Goal: Task Accomplishment & Management: Use online tool/utility

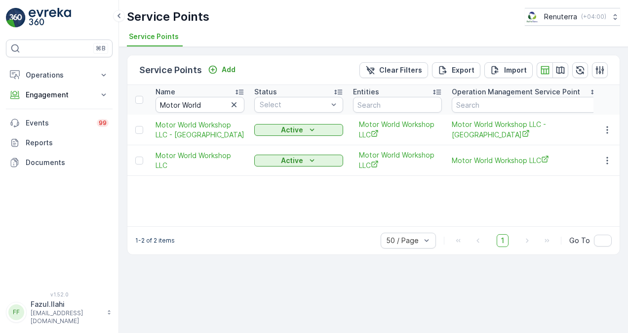
click at [233, 105] on icon "button" at bounding box center [234, 105] width 10 height 10
click at [212, 107] on input "text" at bounding box center [199, 105] width 89 height 16
click at [213, 105] on input "text" at bounding box center [199, 105] width 89 height 16
paste input "Mikes"
type input "Mikes"
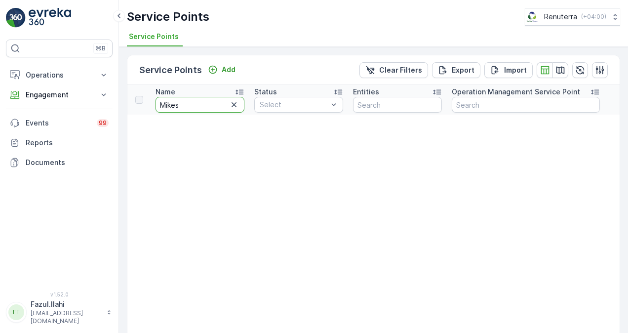
click at [215, 104] on input "Mikes" at bounding box center [199, 105] width 89 height 16
type input "M"
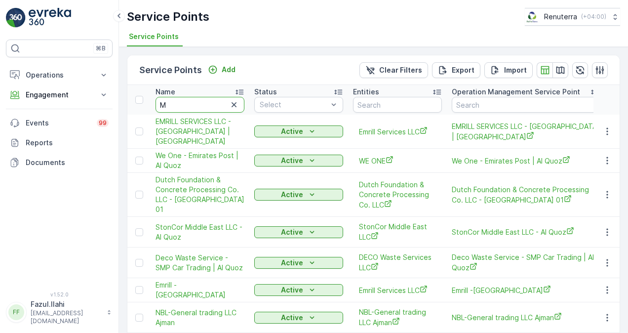
click at [186, 101] on input "M" at bounding box center [199, 105] width 89 height 16
type input "M÷"
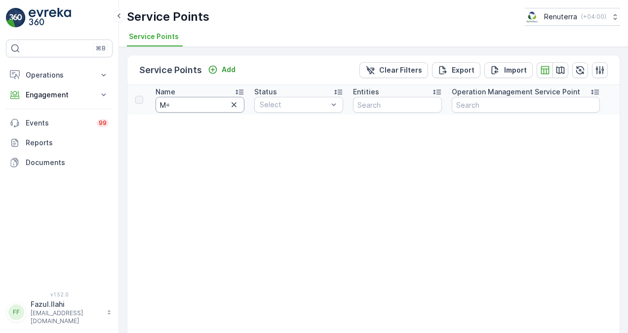
click at [182, 109] on input "M÷" at bounding box center [199, 105] width 89 height 16
type input "M"
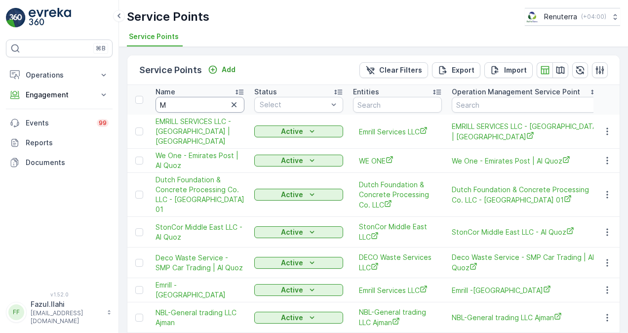
click at [182, 105] on input "M" at bounding box center [199, 105] width 89 height 16
click at [174, 109] on input "M" at bounding box center [199, 105] width 89 height 16
click at [174, 104] on input "M" at bounding box center [199, 105] width 89 height 16
click at [174, 102] on input "M" at bounding box center [199, 105] width 89 height 16
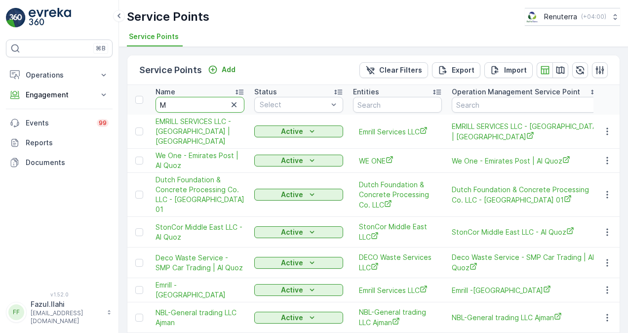
click at [176, 103] on input "M" at bounding box center [199, 105] width 89 height 16
click at [177, 103] on input "M" at bounding box center [199, 105] width 89 height 16
type input "MIK"
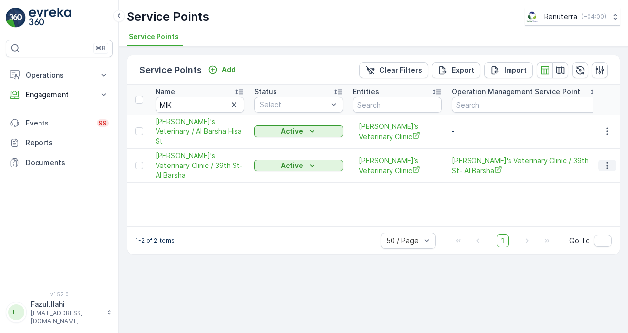
click at [611, 160] on icon "button" at bounding box center [607, 165] width 10 height 10
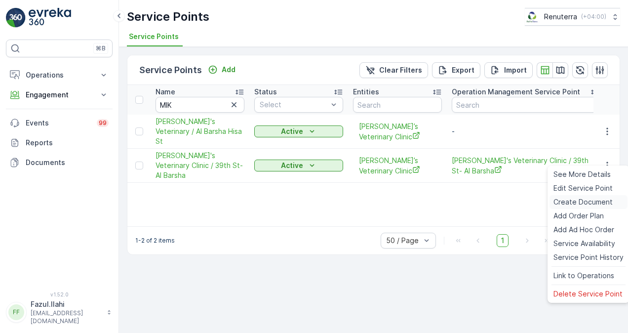
click at [589, 202] on span "Create Document" at bounding box center [582, 202] width 59 height 10
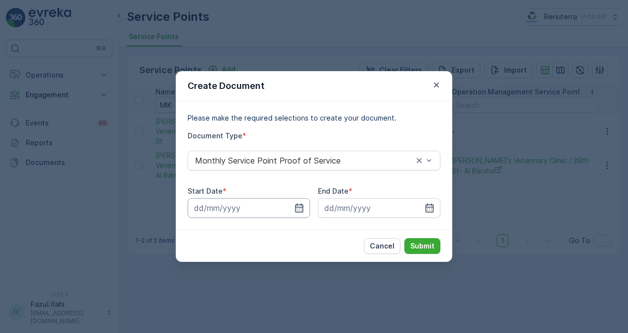
click at [305, 214] on input at bounding box center [248, 208] width 122 height 20
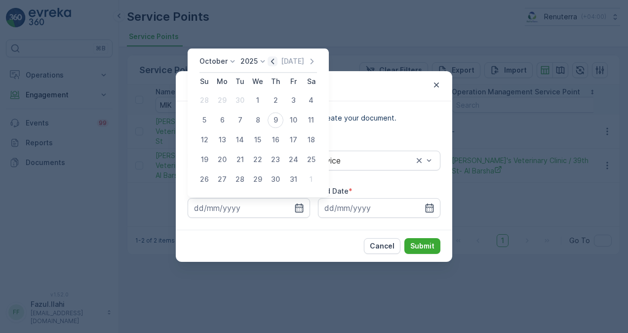
click at [276, 65] on icon "button" at bounding box center [272, 61] width 10 height 10
click at [223, 113] on tbody "31 1 2 3 4 5 6 7 8 9 10 11 12 13 14 15 16 17 18 19 20 21 22 23 24 25 26 27 28 2…" at bounding box center [257, 139] width 124 height 99
click at [226, 97] on div "1" at bounding box center [222, 100] width 16 height 16
type input "01.09.2025"
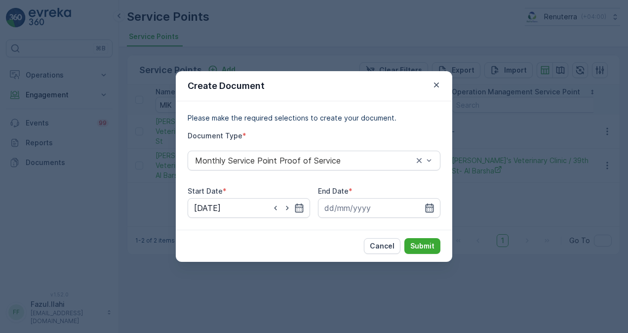
click at [429, 207] on icon "button" at bounding box center [429, 207] width 8 height 9
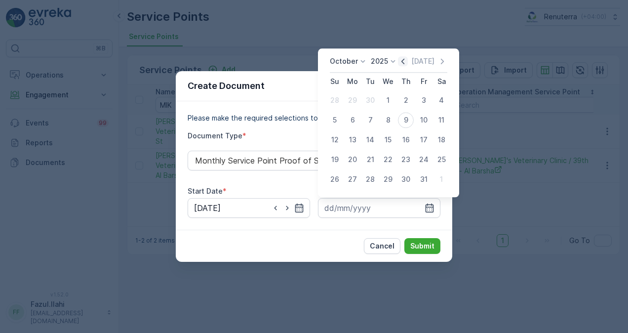
click at [404, 60] on icon "button" at bounding box center [402, 61] width 3 height 5
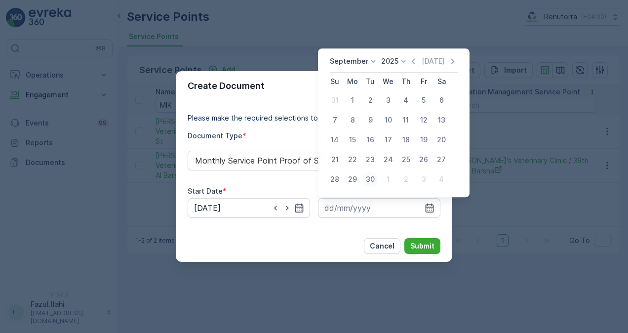
click at [372, 178] on div "30" at bounding box center [370, 179] width 16 height 16
type input "30.09.2025"
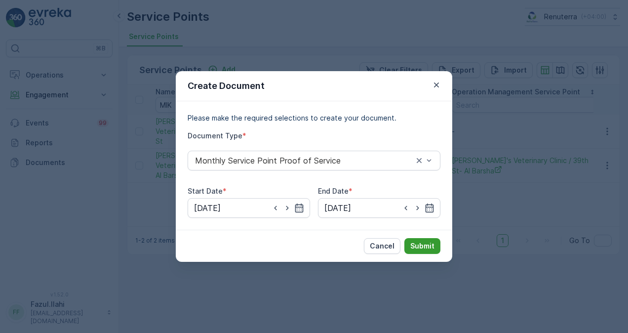
click at [418, 247] on p "Submit" at bounding box center [422, 246] width 24 height 10
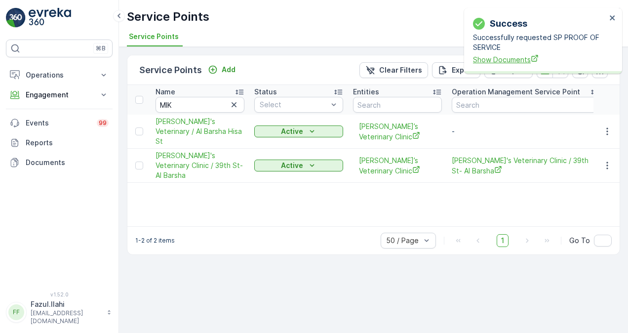
click at [514, 60] on span "Show Documents" at bounding box center [539, 59] width 133 height 10
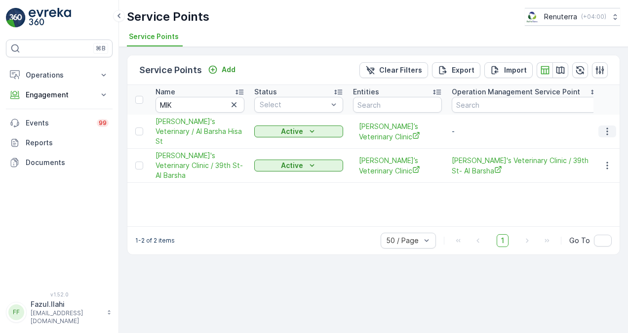
click at [604, 129] on icon "button" at bounding box center [607, 131] width 10 height 10
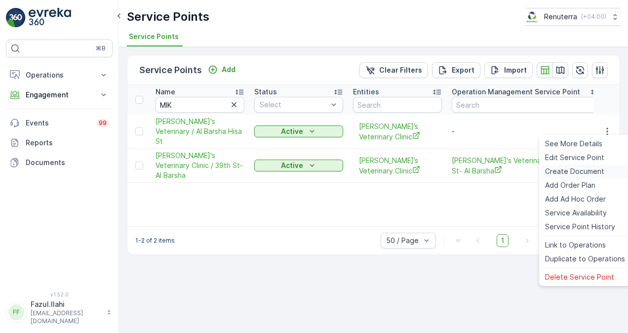
click at [581, 171] on span "Create Document" at bounding box center [574, 171] width 59 height 10
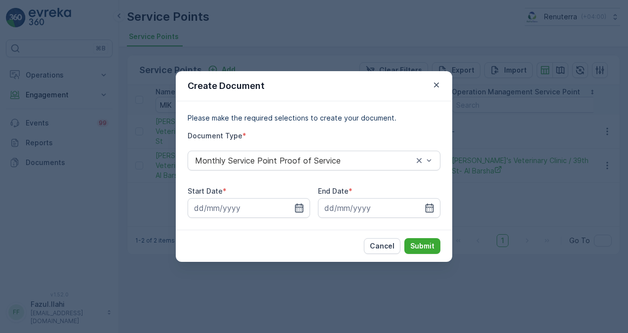
click at [303, 204] on icon "button" at bounding box center [299, 208] width 10 height 10
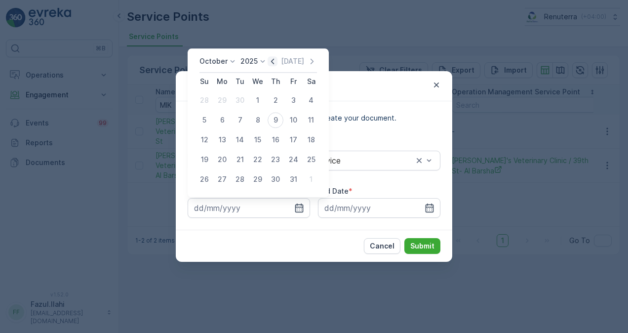
click at [272, 59] on icon "button" at bounding box center [272, 61] width 10 height 10
click at [221, 95] on div "1" at bounding box center [222, 100] width 16 height 16
type input "01.09.2025"
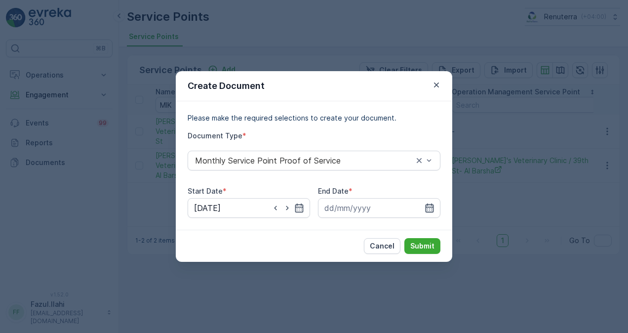
click at [430, 204] on icon "button" at bounding box center [429, 207] width 8 height 9
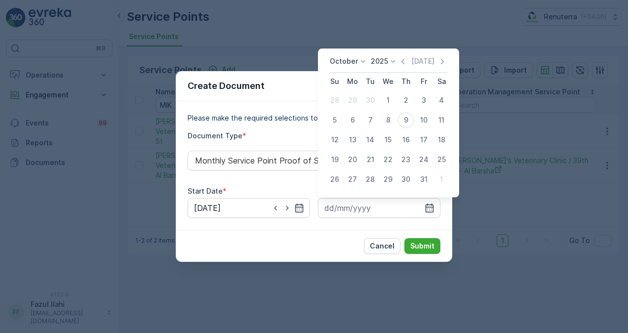
click at [403, 67] on div "October 2025 Today" at bounding box center [388, 64] width 117 height 16
click at [405, 59] on icon "button" at bounding box center [403, 61] width 10 height 10
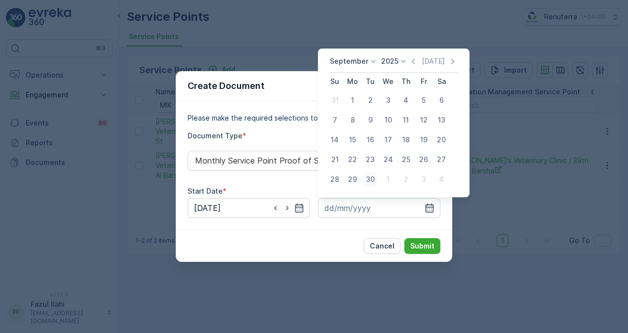
click at [372, 182] on div "30" at bounding box center [370, 179] width 16 height 16
type input "30.09.2025"
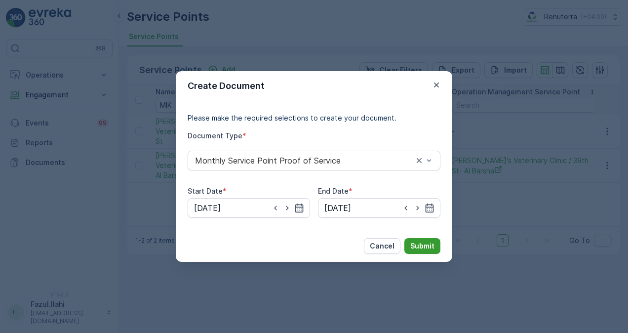
click at [436, 246] on button "Submit" at bounding box center [422, 246] width 36 height 16
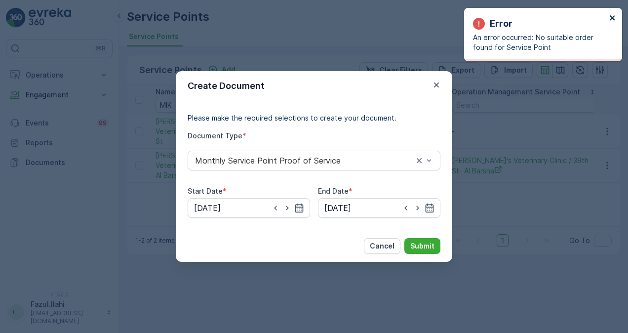
drag, startPoint x: 614, startPoint y: 20, endPoint x: 603, endPoint y: 20, distance: 10.4
click at [614, 19] on icon "close" at bounding box center [612, 18] width 7 height 8
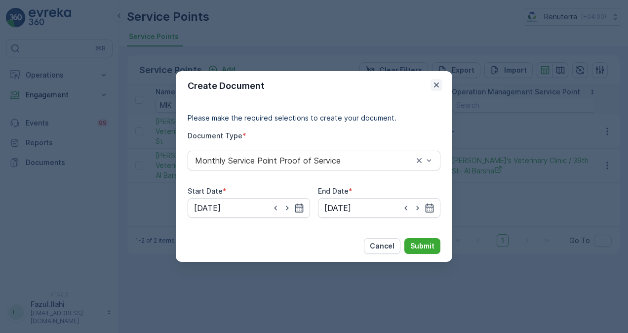
click at [440, 84] on icon "button" at bounding box center [436, 85] width 10 height 10
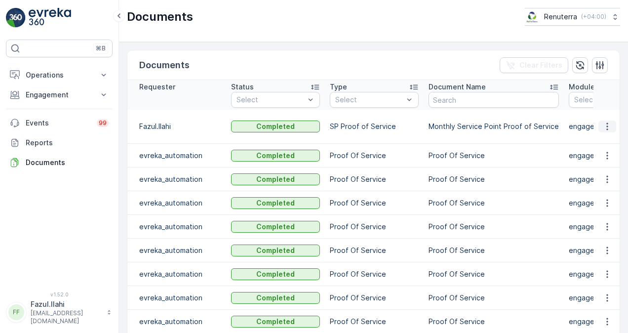
click at [608, 121] on icon "button" at bounding box center [607, 126] width 10 height 10
click at [608, 136] on span "See Details" at bounding box center [604, 136] width 38 height 10
